Goal: Task Accomplishment & Management: Use online tool/utility

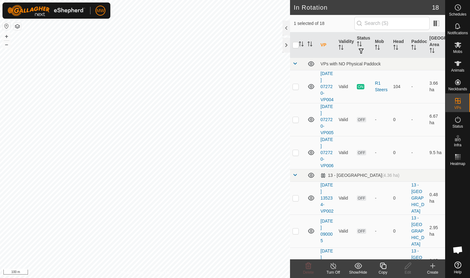
click at [249, 170] on icon at bounding box center [384, 265] width 8 height 7
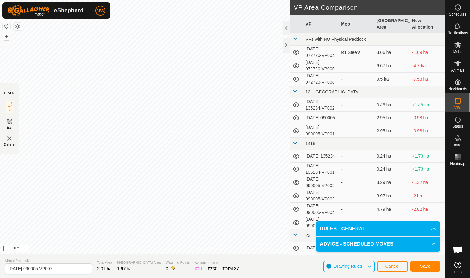
click at [249, 170] on span "Save" at bounding box center [425, 266] width 11 height 5
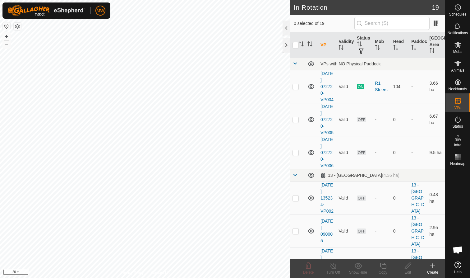
checkbox input "true"
click at [249, 170] on icon at bounding box center [383, 266] width 6 height 6
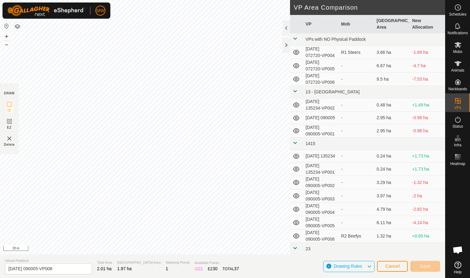
click at [249, 170] on div "Privacy Policy Contact Us [DATE] 090005-VP007 Status: OFF Type: Inclusion Zone …" at bounding box center [223, 139] width 446 height 278
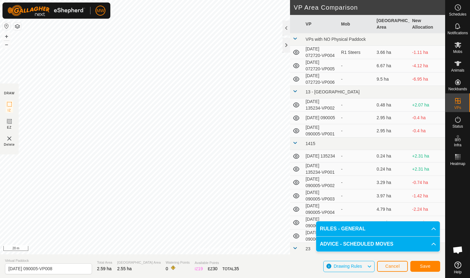
click at [249, 170] on button "Save" at bounding box center [426, 266] width 30 height 11
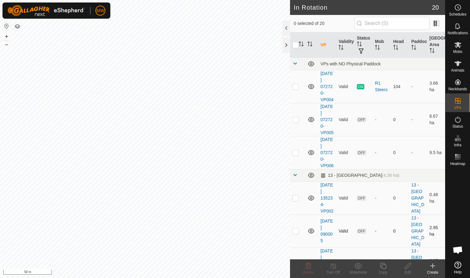
checkbox input "true"
click at [249, 170] on icon at bounding box center [383, 266] width 6 height 6
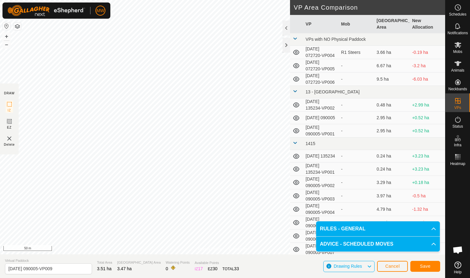
click at [249, 170] on span "Save" at bounding box center [425, 266] width 11 height 5
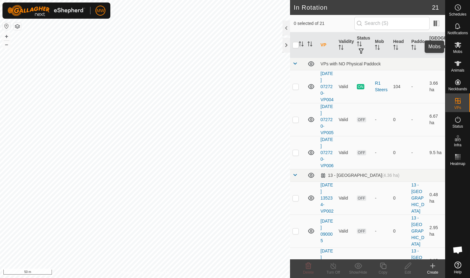
click at [249, 45] on icon at bounding box center [458, 45] width 7 height 6
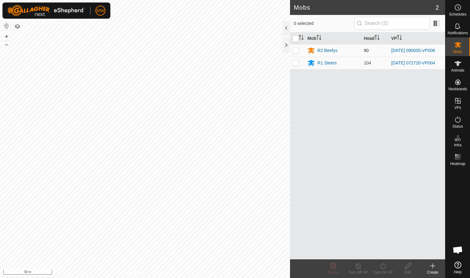
click at [249, 51] on p-checkbox at bounding box center [296, 50] width 6 height 5
checkbox input "true"
click at [249, 170] on icon at bounding box center [384, 265] width 8 height 7
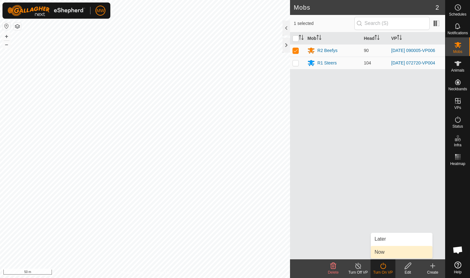
click at [249, 170] on link "Now" at bounding box center [402, 252] width 62 height 12
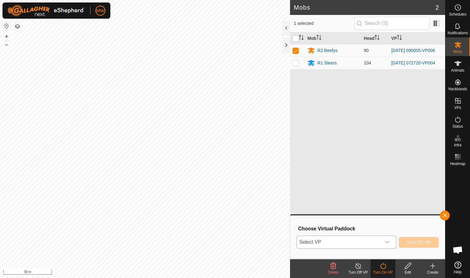
click at [249, 170] on icon "dropdown trigger" at bounding box center [387, 242] width 5 height 5
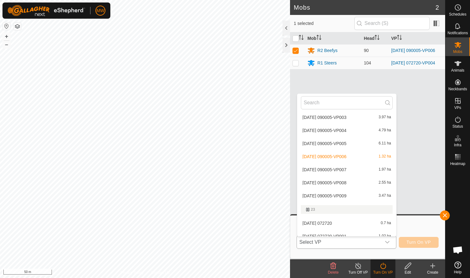
scroll to position [163, 0]
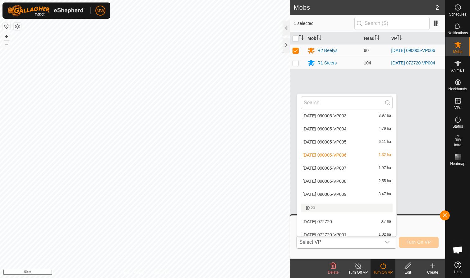
click at [249, 166] on li "[DATE] 090005-VP007 1.97 ha" at bounding box center [346, 168] width 99 height 12
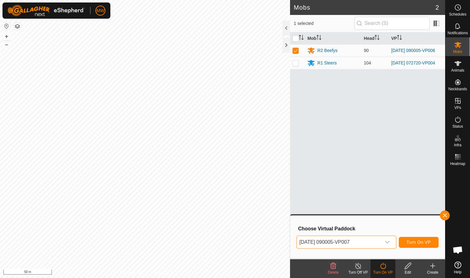
click at [249, 170] on span "Turn On VP" at bounding box center [419, 242] width 24 height 5
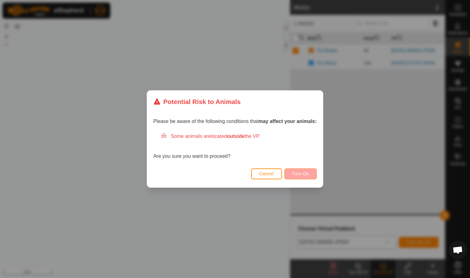
click at [249, 170] on span "Turn On" at bounding box center [300, 173] width 17 height 5
